Goal: Task Accomplishment & Management: Use online tool/utility

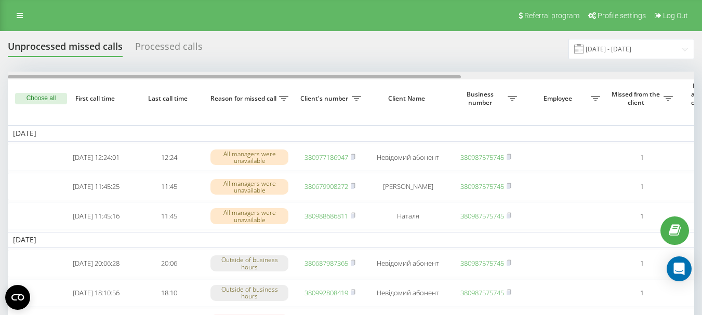
scroll to position [0, 353]
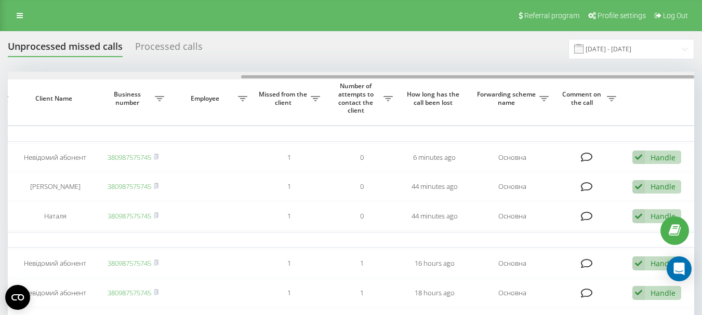
drag, startPoint x: 285, startPoint y: 79, endPoint x: 343, endPoint y: 79, distance: 58.2
click at [343, 79] on div at bounding box center [351, 76] width 686 height 8
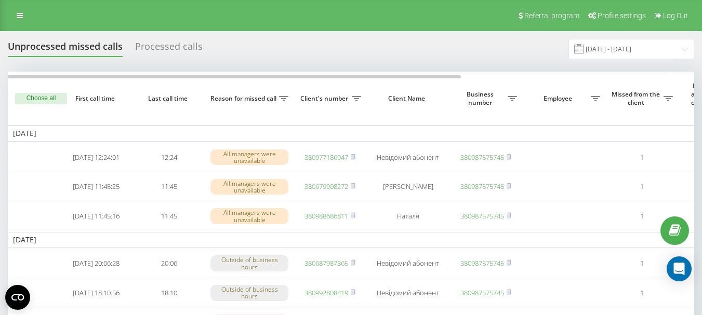
click at [471, 80] on th "Business number" at bounding box center [485, 98] width 73 height 53
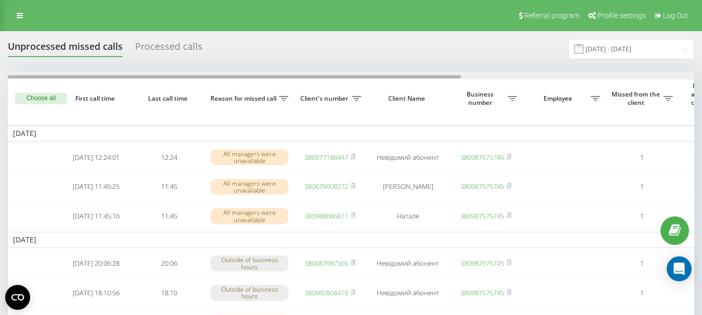
click at [472, 78] on div at bounding box center [351, 76] width 686 height 8
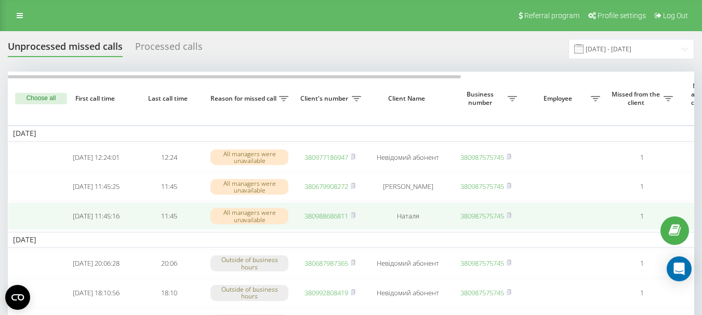
click at [324, 221] on link "380988686811" at bounding box center [326, 215] width 44 height 9
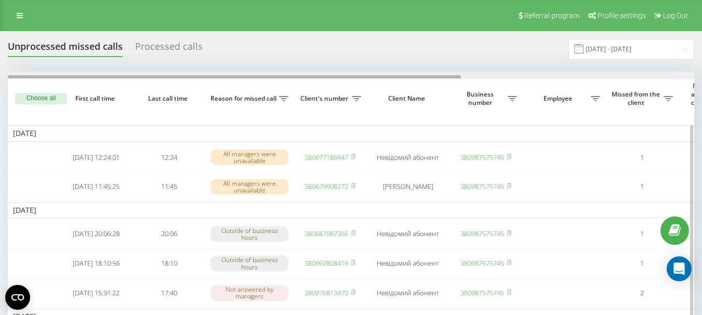
drag, startPoint x: 357, startPoint y: 77, endPoint x: 330, endPoint y: 81, distance: 27.3
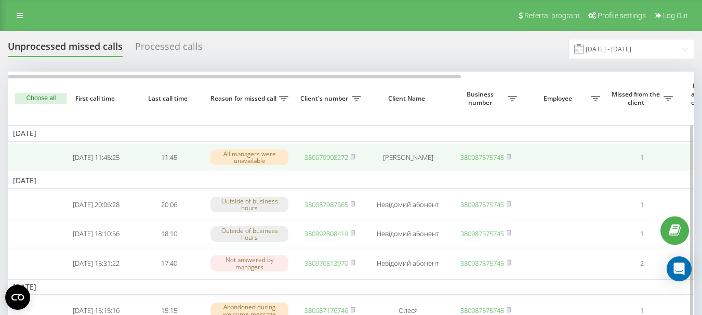
click at [358, 156] on td "380679908272" at bounding box center [329, 158] width 73 height 28
click at [355, 158] on icon at bounding box center [353, 156] width 4 height 5
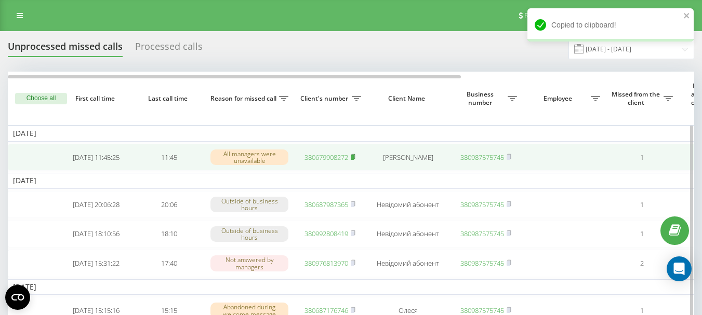
click at [355, 158] on icon at bounding box center [353, 156] width 4 height 5
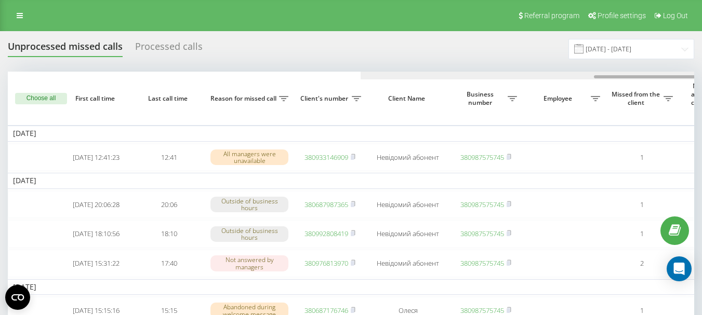
scroll to position [0, 353]
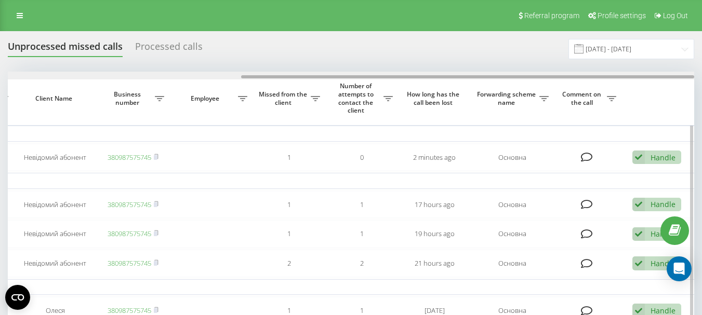
drag, startPoint x: 329, startPoint y: 74, endPoint x: 382, endPoint y: 74, distance: 53.5
click at [382, 74] on div at bounding box center [351, 76] width 686 height 8
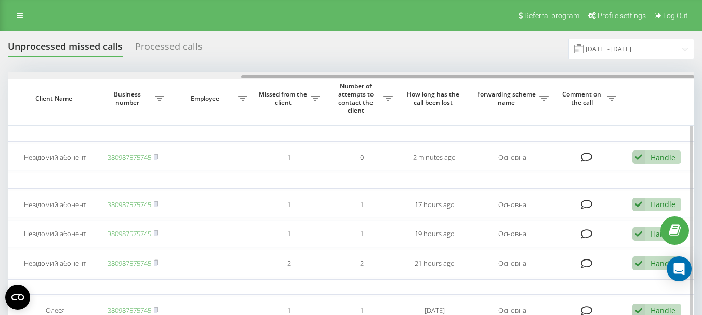
click at [128, 73] on div at bounding box center [351, 76] width 686 height 8
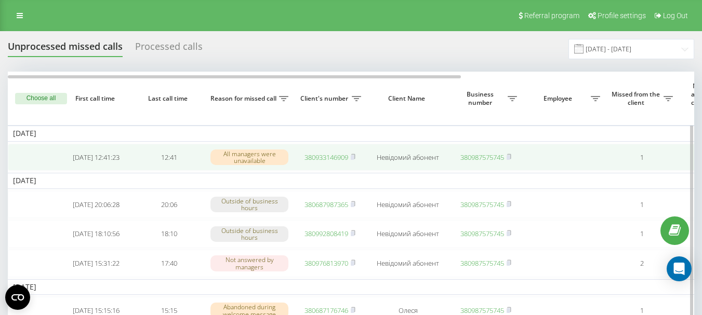
click at [322, 160] on link "380933146909" at bounding box center [326, 157] width 44 height 9
